Goal: Transaction & Acquisition: Purchase product/service

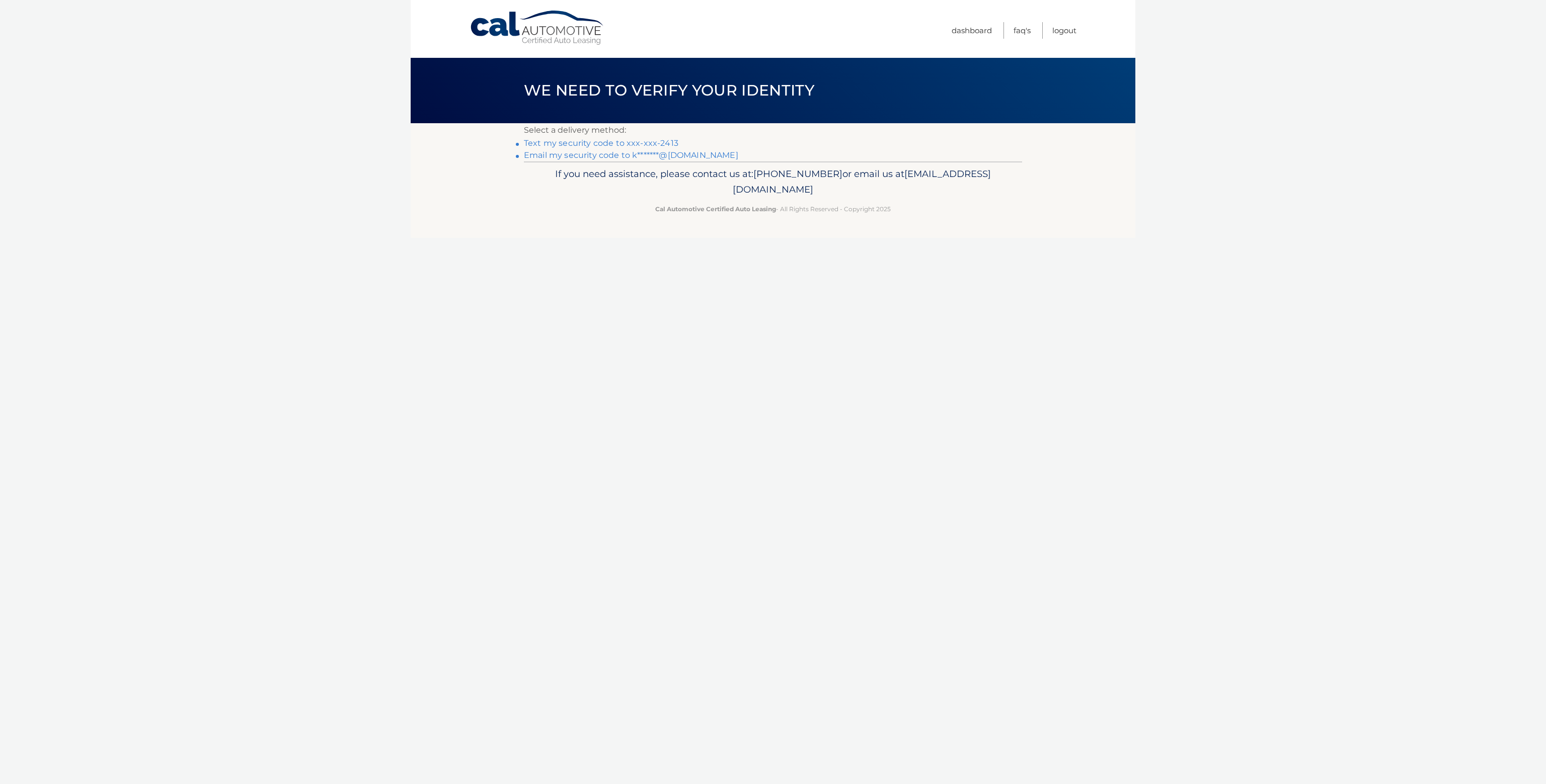
click at [648, 143] on link "Text my security code to xxx-xxx-2413" at bounding box center [601, 143] width 154 height 10
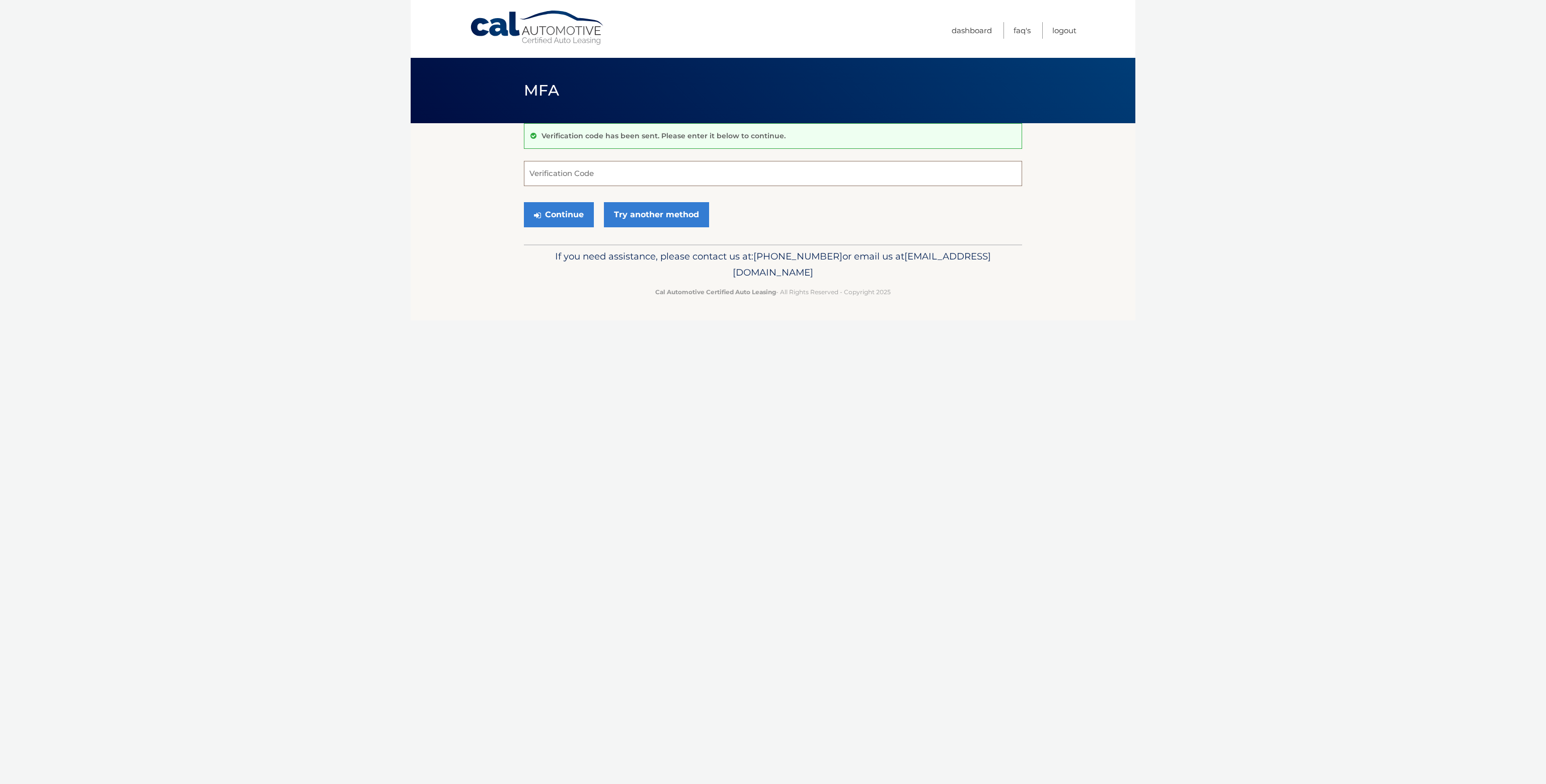
click at [702, 167] on input "Verification Code" at bounding box center [773, 173] width 498 height 25
type input "097302"
click at [520, 202] on button "Continue" at bounding box center [555, 215] width 70 height 25
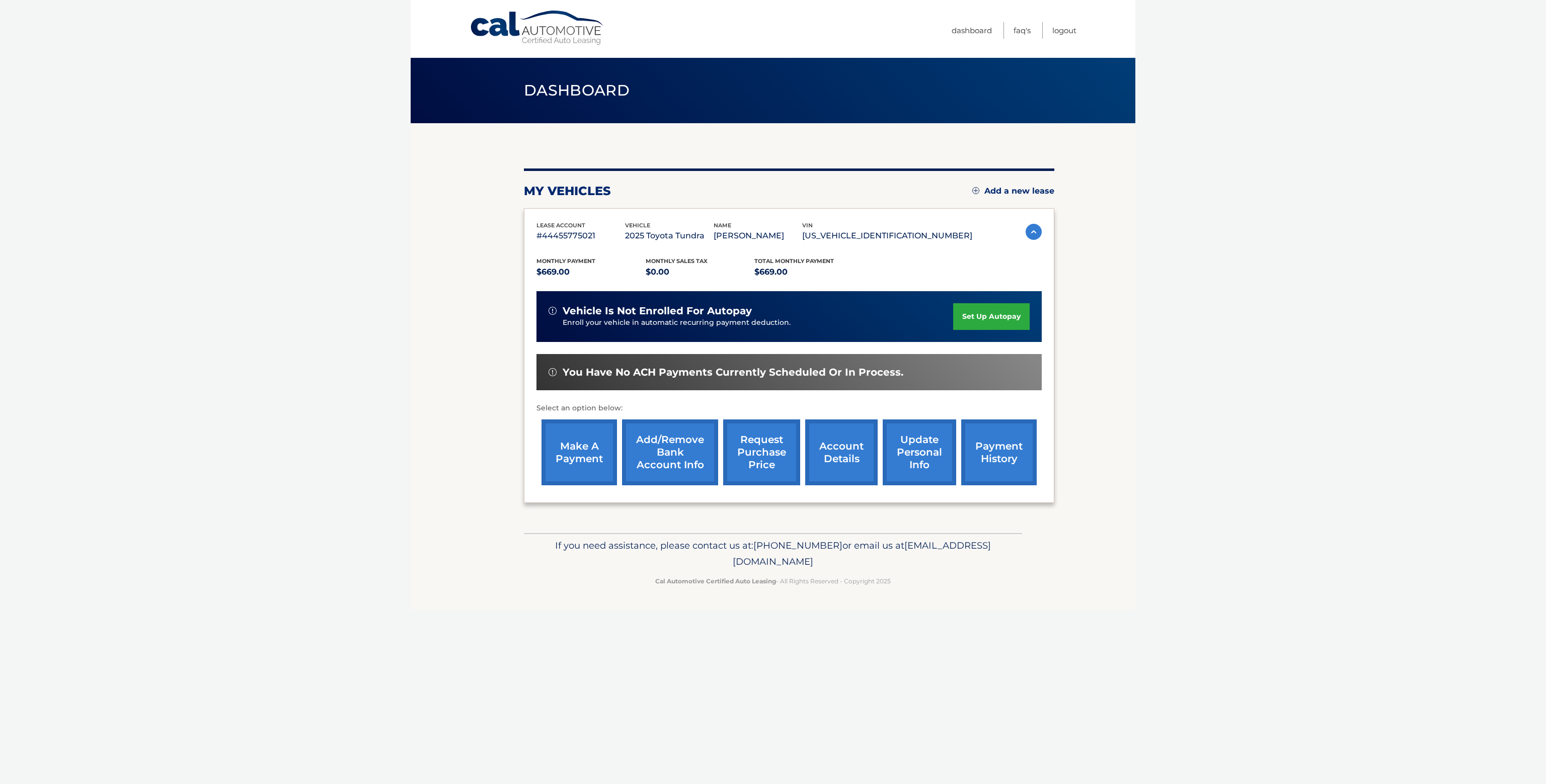
click at [572, 450] on link "make a payment" at bounding box center [579, 452] width 76 height 66
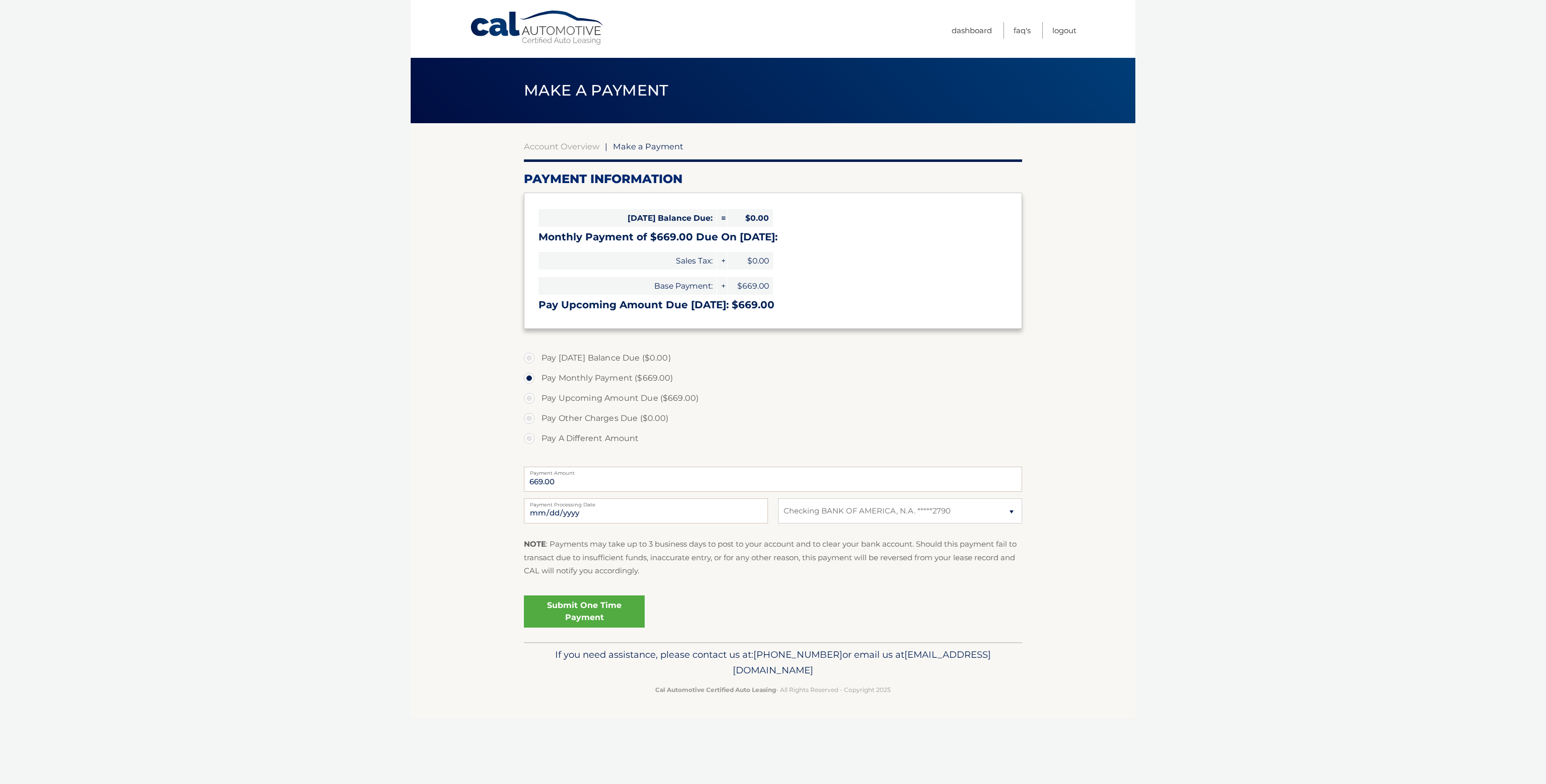
select select "Y2M3ODVmNGEtMDlkYi00Zjk4LThjYzEtMGU5MGVmYTViMjAz"
click at [609, 613] on link "Submit One Time Payment" at bounding box center [584, 612] width 121 height 32
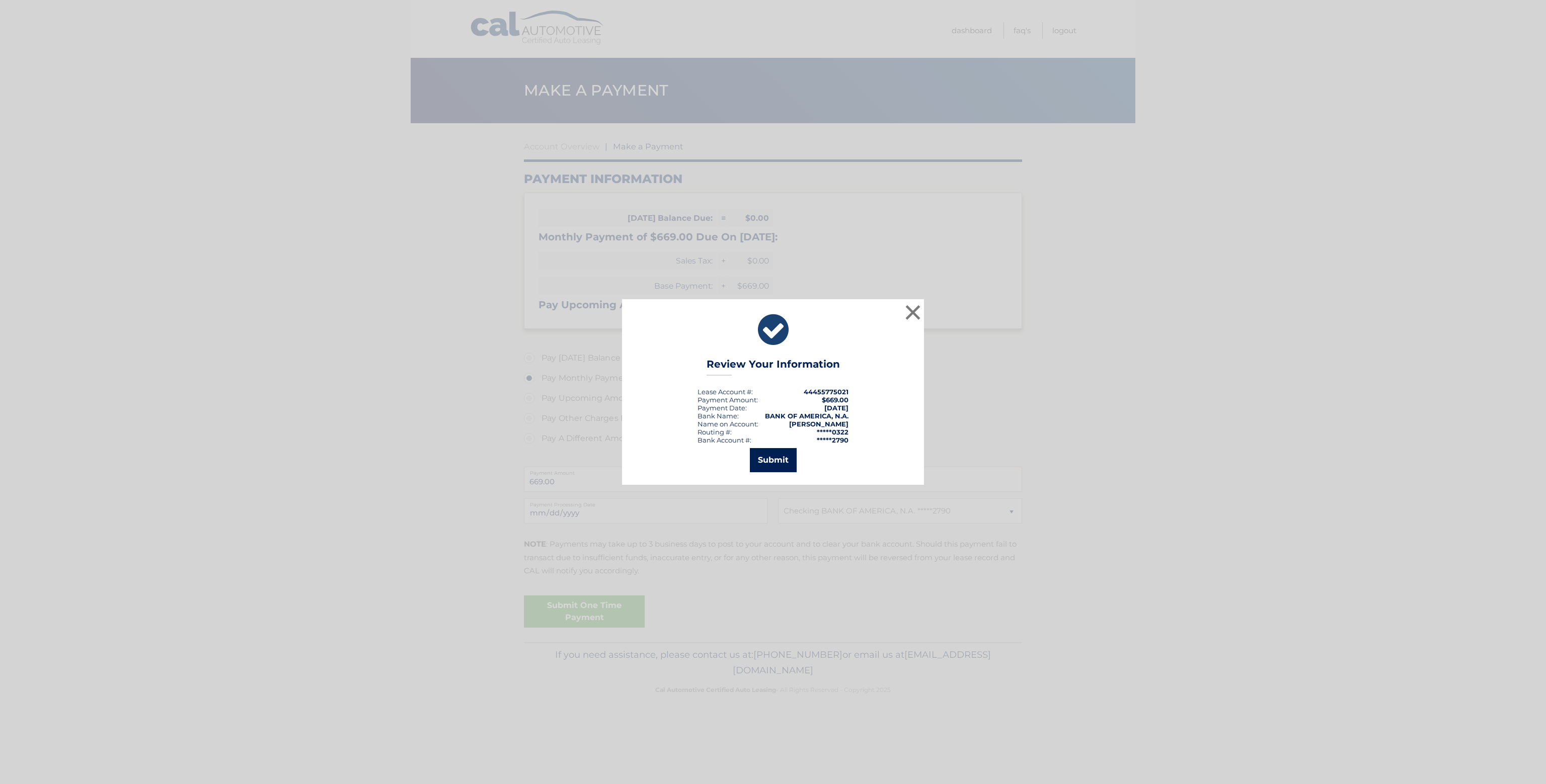
click at [766, 462] on button "Submit" at bounding box center [773, 460] width 47 height 24
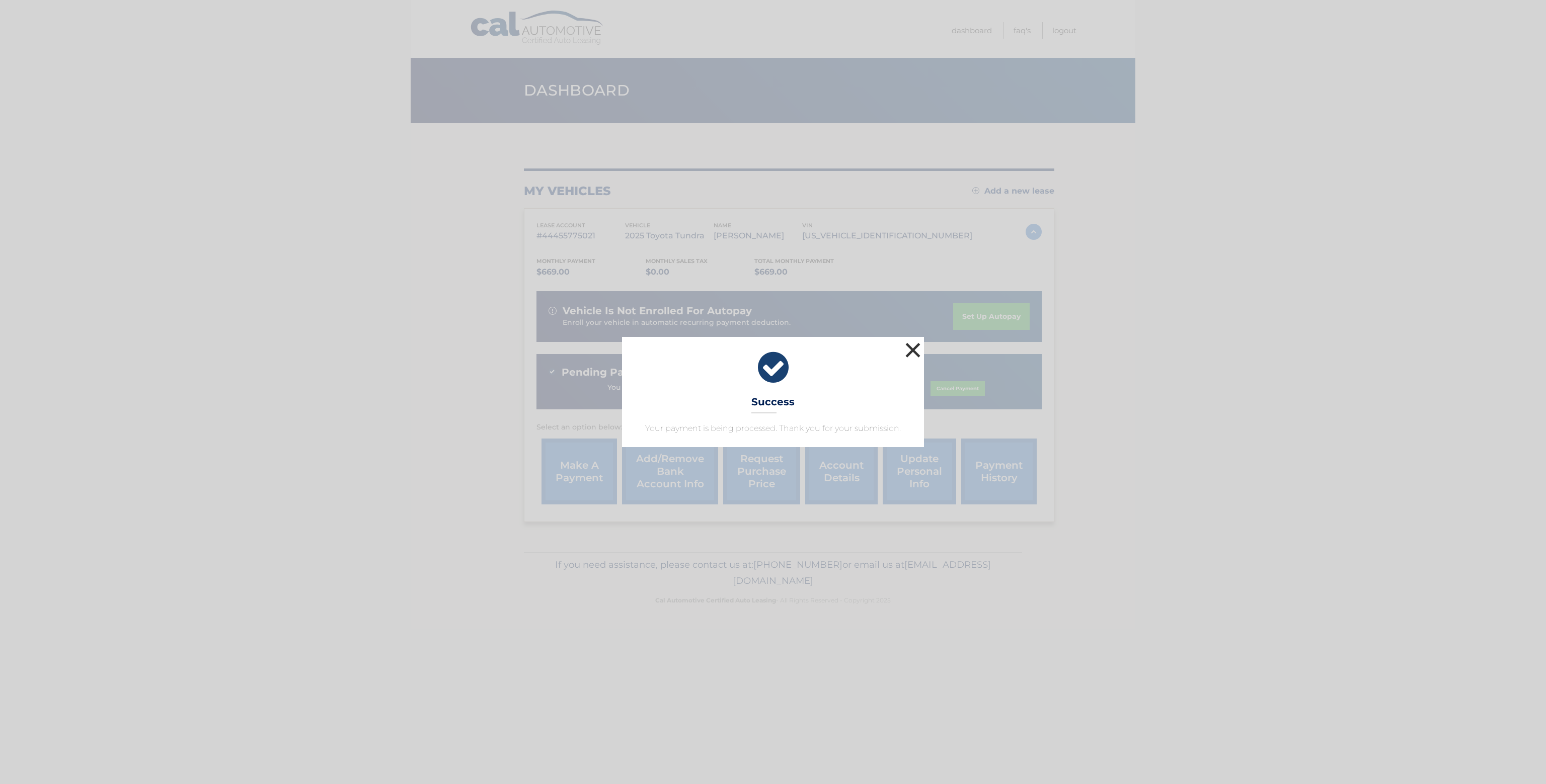
drag, startPoint x: 913, startPoint y: 351, endPoint x: 799, endPoint y: 382, distance: 118.1
click at [913, 351] on button "×" at bounding box center [913, 350] width 20 height 20
